Goal: Task Accomplishment & Management: Use online tool/utility

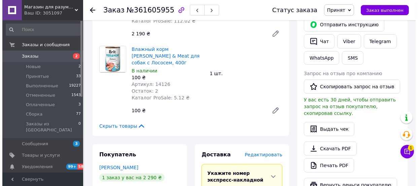
scroll to position [367, 0]
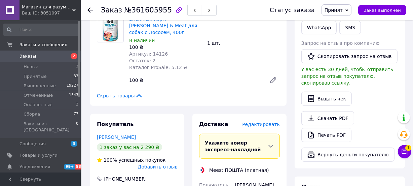
click at [256, 121] on span "Редактировать" at bounding box center [261, 123] width 38 height 5
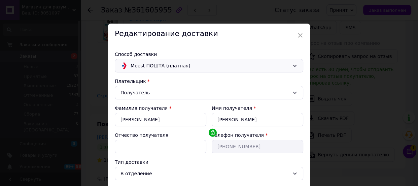
click at [147, 64] on span "Meest ПОШТА (платная)" at bounding box center [210, 65] width 159 height 7
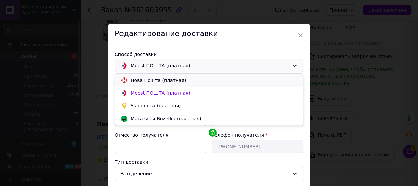
click at [143, 80] on span "Нова Пошта (платная)" at bounding box center [214, 80] width 167 height 7
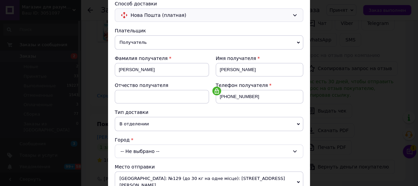
scroll to position [92, 0]
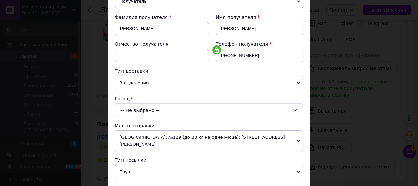
click at [135, 109] on div "-- Не выбрано --" at bounding box center [209, 109] width 188 height 13
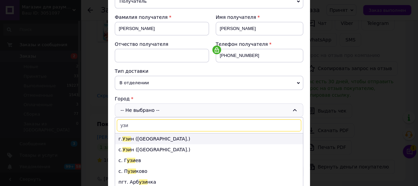
type input "узи"
click at [135, 138] on li "г. Узи н ([GEOGRAPHIC_DATA].)" at bounding box center [209, 138] width 188 height 11
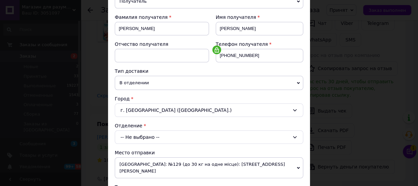
click at [131, 137] on div "-- Не выбрано --" at bounding box center [209, 136] width 188 height 13
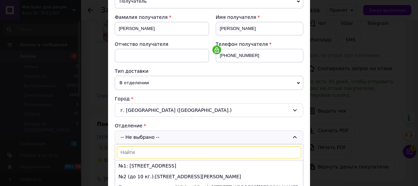
click at [127, 165] on li "№1: [STREET_ADDRESS]" at bounding box center [209, 165] width 188 height 11
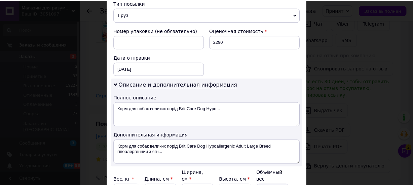
scroll to position [306, 0]
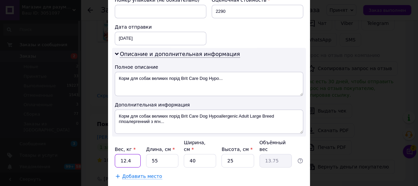
drag, startPoint x: 132, startPoint y: 147, endPoint x: 104, endPoint y: 142, distance: 28.8
type input "12"
drag, startPoint x: 159, startPoint y: 144, endPoint x: 141, endPoint y: 142, distance: 18.4
click at [146, 154] on input "55" at bounding box center [162, 160] width 32 height 13
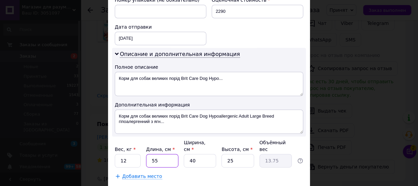
type input "5"
type input "1.25"
type input "50"
type input "12.5"
type input "50"
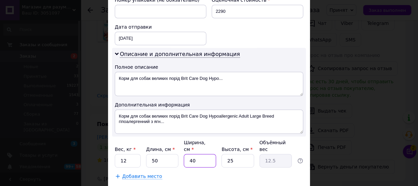
drag, startPoint x: 189, startPoint y: 145, endPoint x: 176, endPoint y: 141, distance: 13.8
click at [180, 141] on div "Вес, кг * 12 Длина, см * 50 Ширина, см * 40 Высота, см * 25 Объёмный вес 12.5" at bounding box center [209, 153] width 188 height 28
type input "3"
type input "0.94"
type input "30"
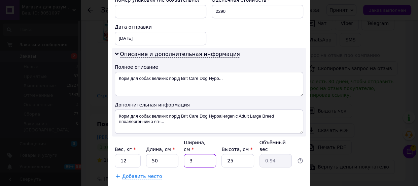
type input "9.38"
type input "30"
drag, startPoint x: 225, startPoint y: 144, endPoint x: 210, endPoint y: 141, distance: 16.0
click at [219, 142] on div "Вес, кг * 12 Длина, см * 50 Ширина, см * 30 Высота, см * 25 Объёмный вес 9.38" at bounding box center [209, 153] width 188 height 28
type input "1"
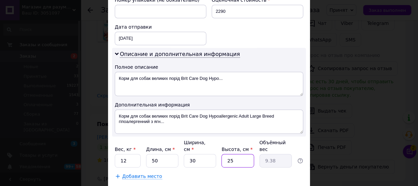
type input "0.38"
type input "15"
type input "5.63"
type input "15"
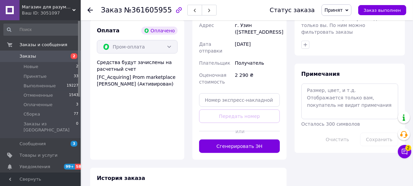
scroll to position [581, 0]
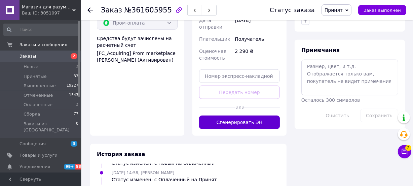
click at [233, 115] on button "Сгенерировать ЭН" at bounding box center [239, 121] width 81 height 13
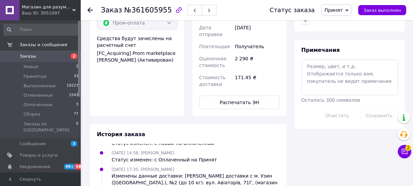
scroll to position [59, 0]
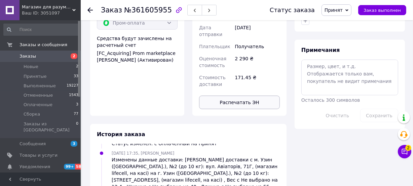
click at [228, 96] on button "Распечатать ЭН" at bounding box center [239, 102] width 81 height 13
